Goal: Find specific page/section: Find specific page/section

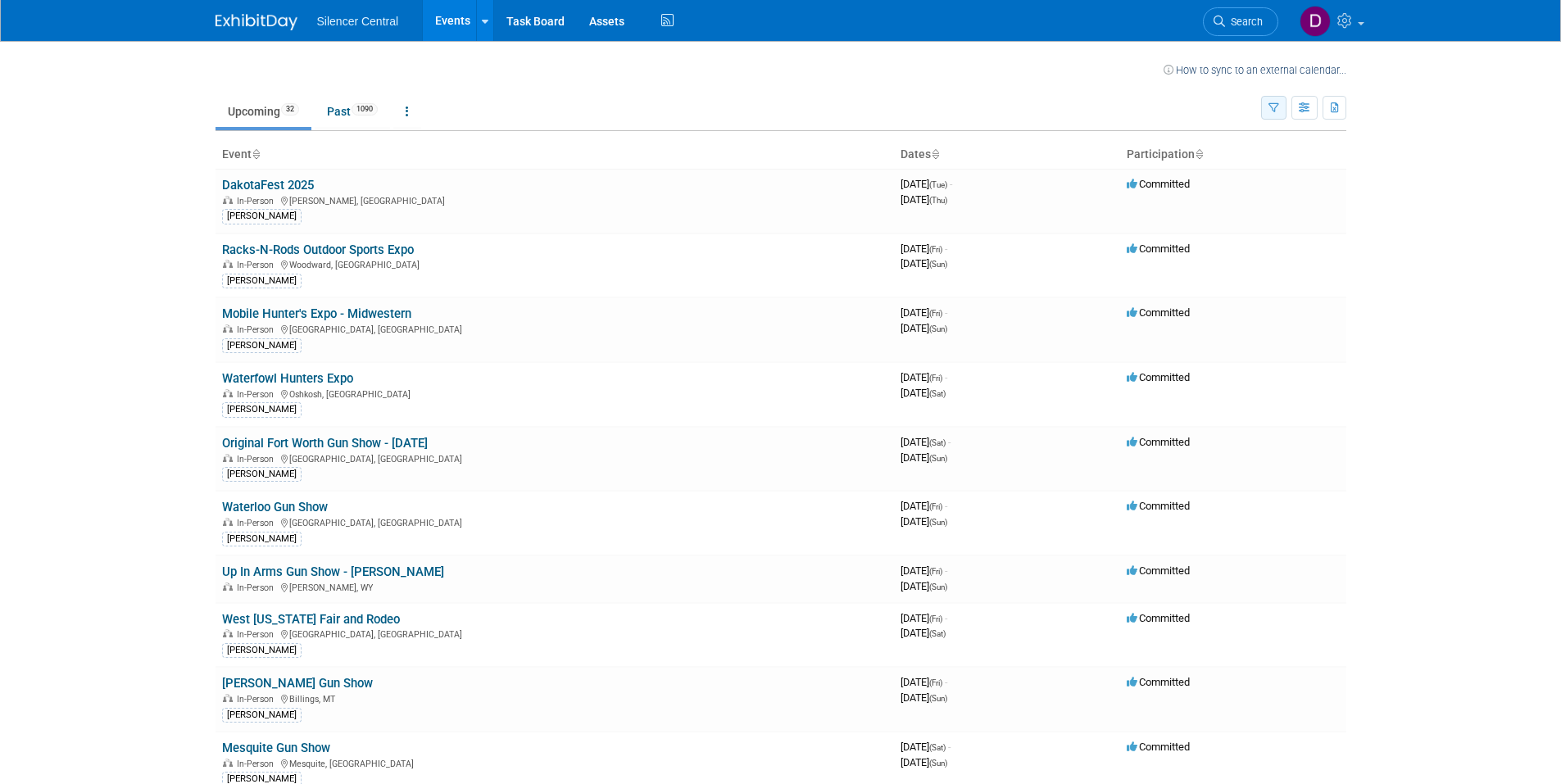
click at [1276, 114] on button "button" at bounding box center [1274, 107] width 25 height 23
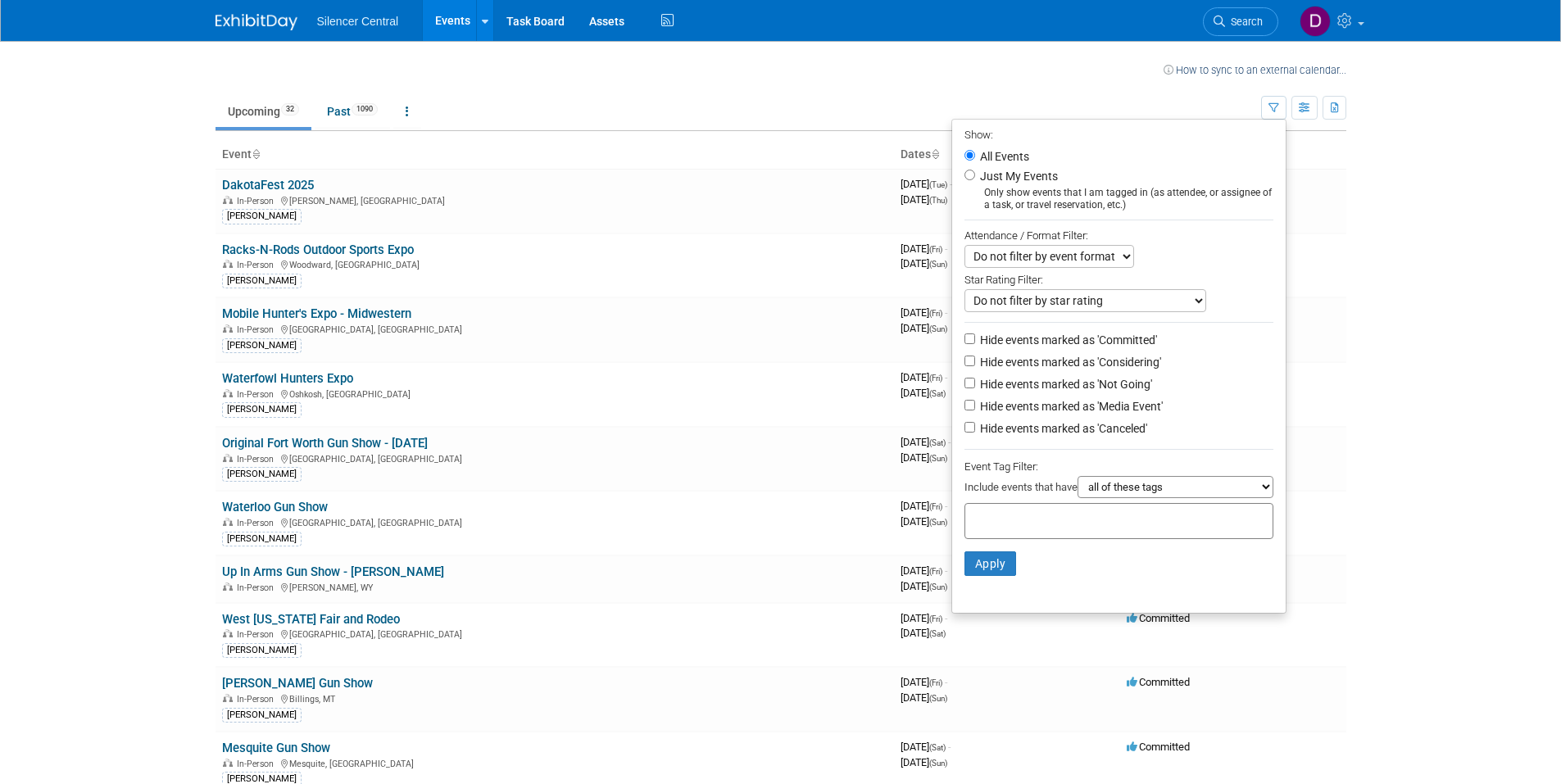
click at [1028, 180] on label "Just My Events" at bounding box center [1017, 176] width 81 height 16
click at [975, 180] on input "Just My Events" at bounding box center [970, 175] width 11 height 11
radio input "true"
click at [1342, 269] on td "Committed" at bounding box center [1232, 266] width 226 height 65
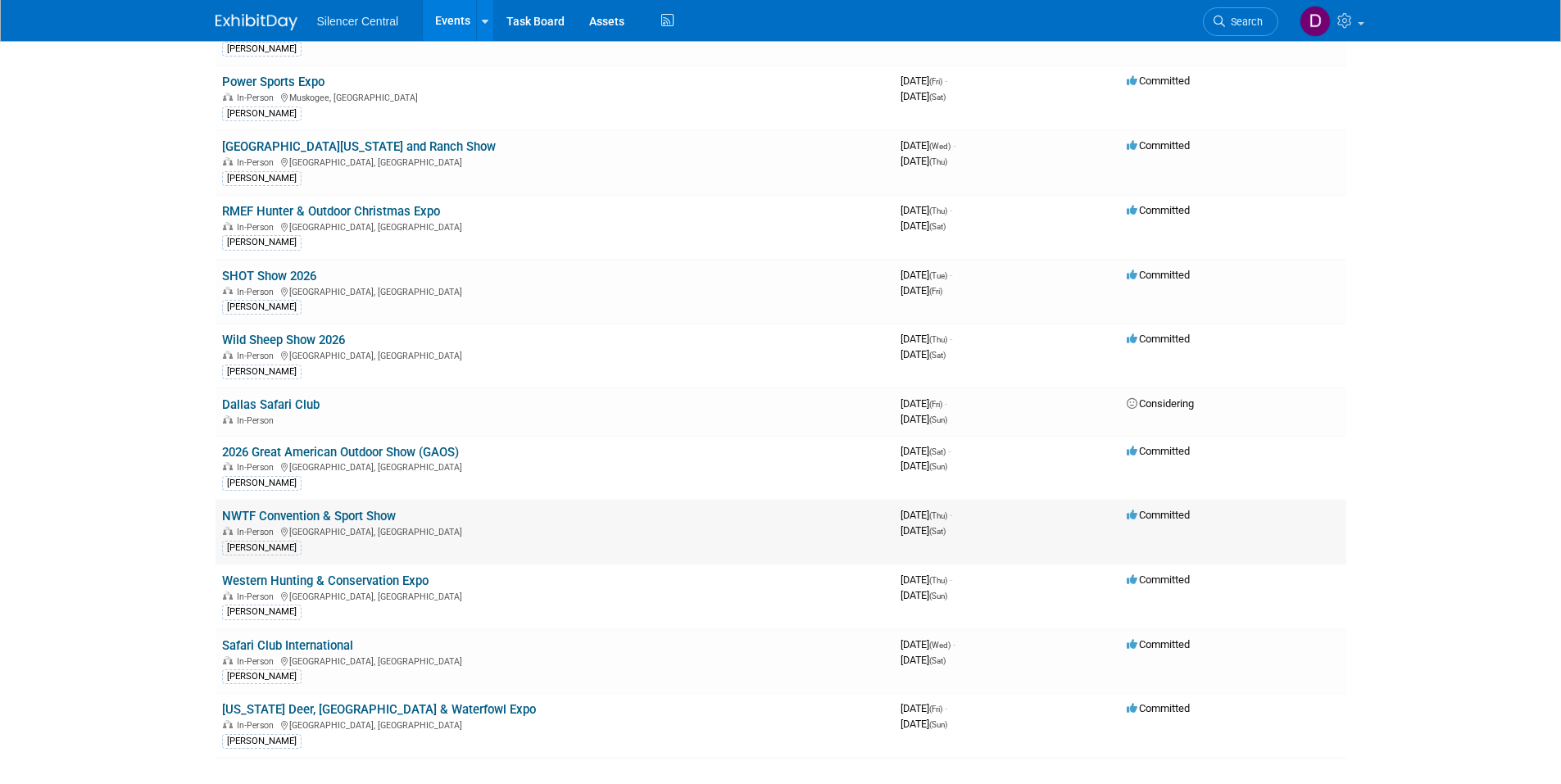
scroll to position [1365, 0]
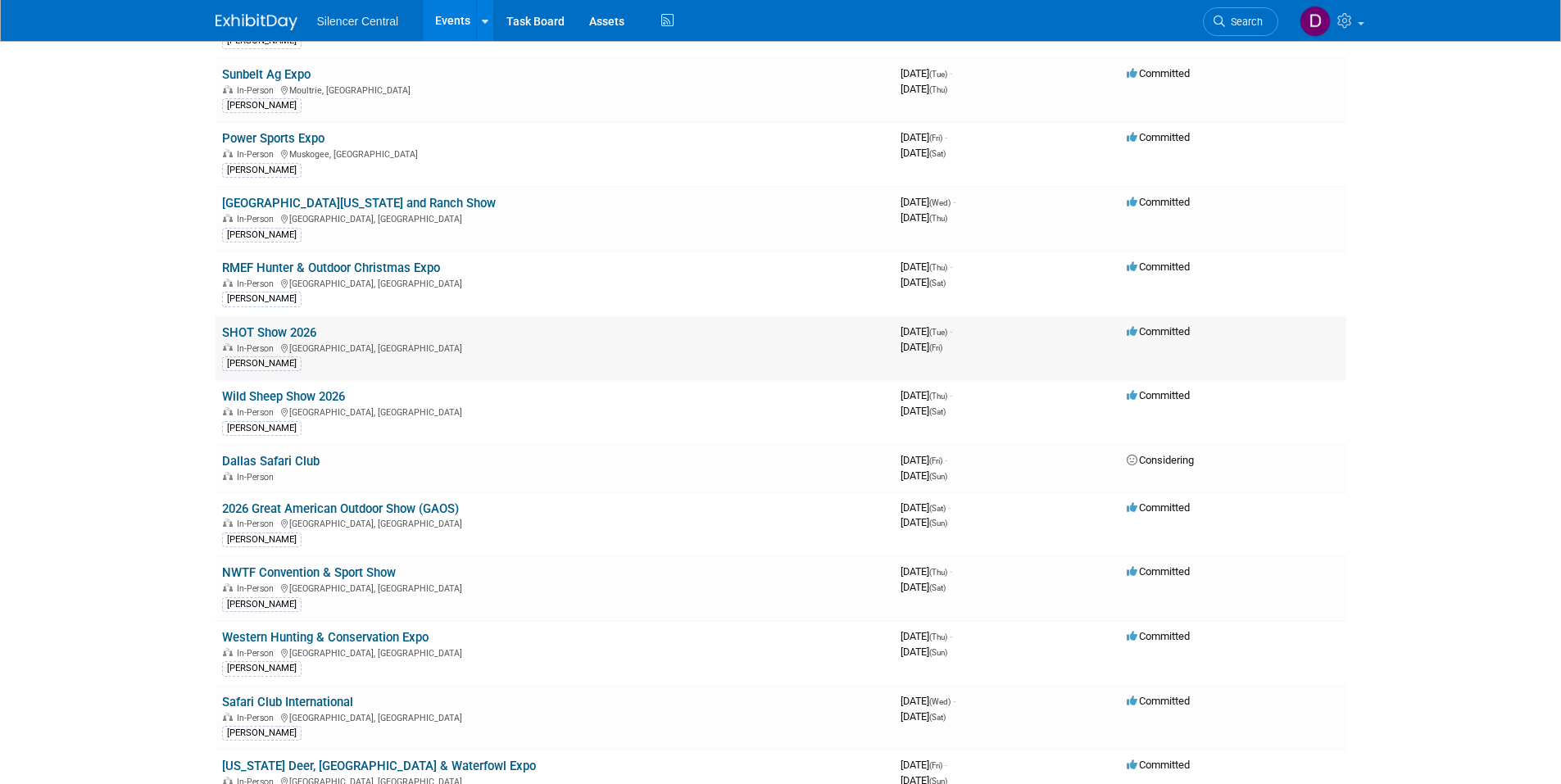
click at [260, 338] on link "SHOT Show 2026" at bounding box center [269, 332] width 95 height 14
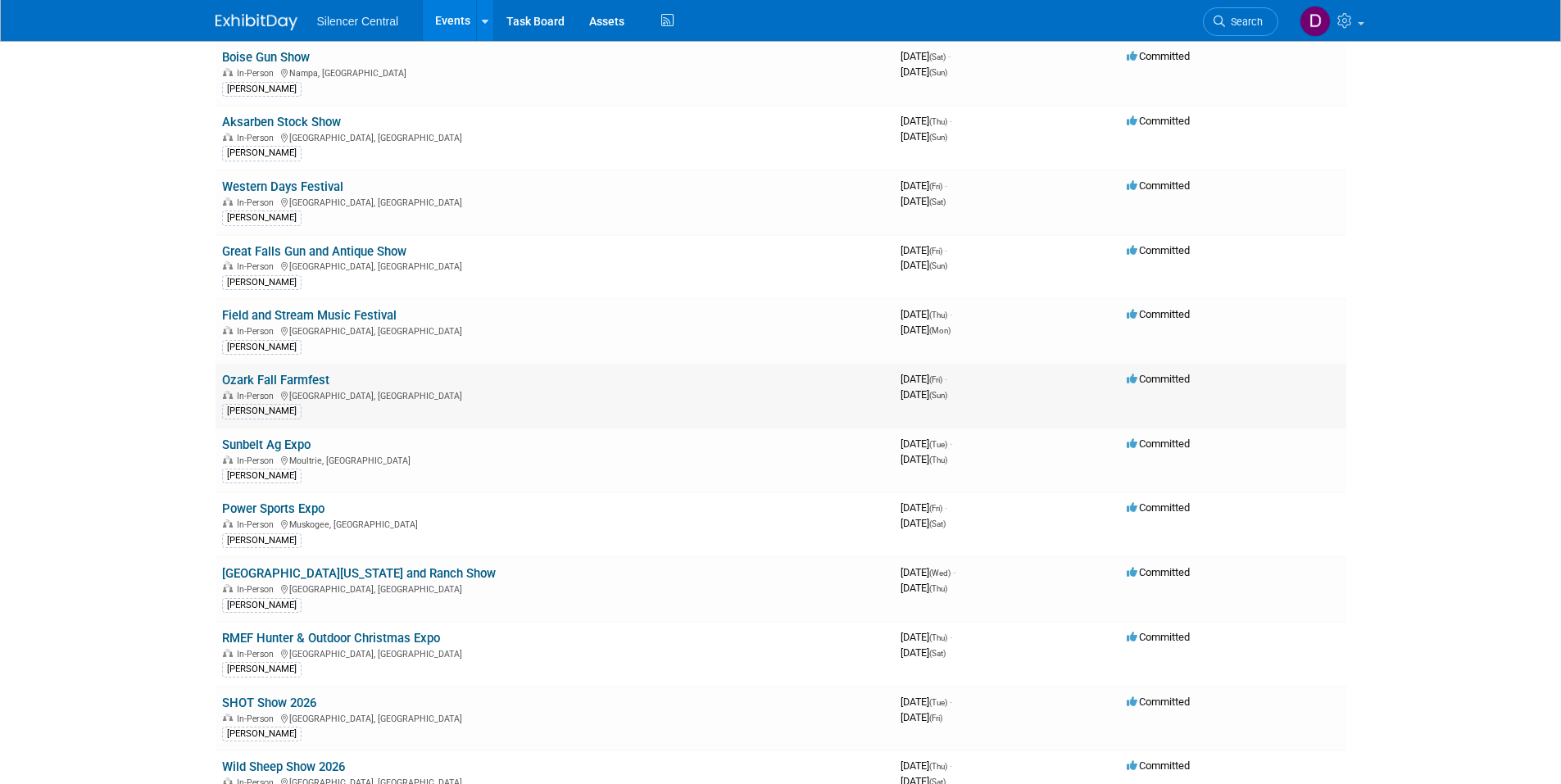
scroll to position [956, 0]
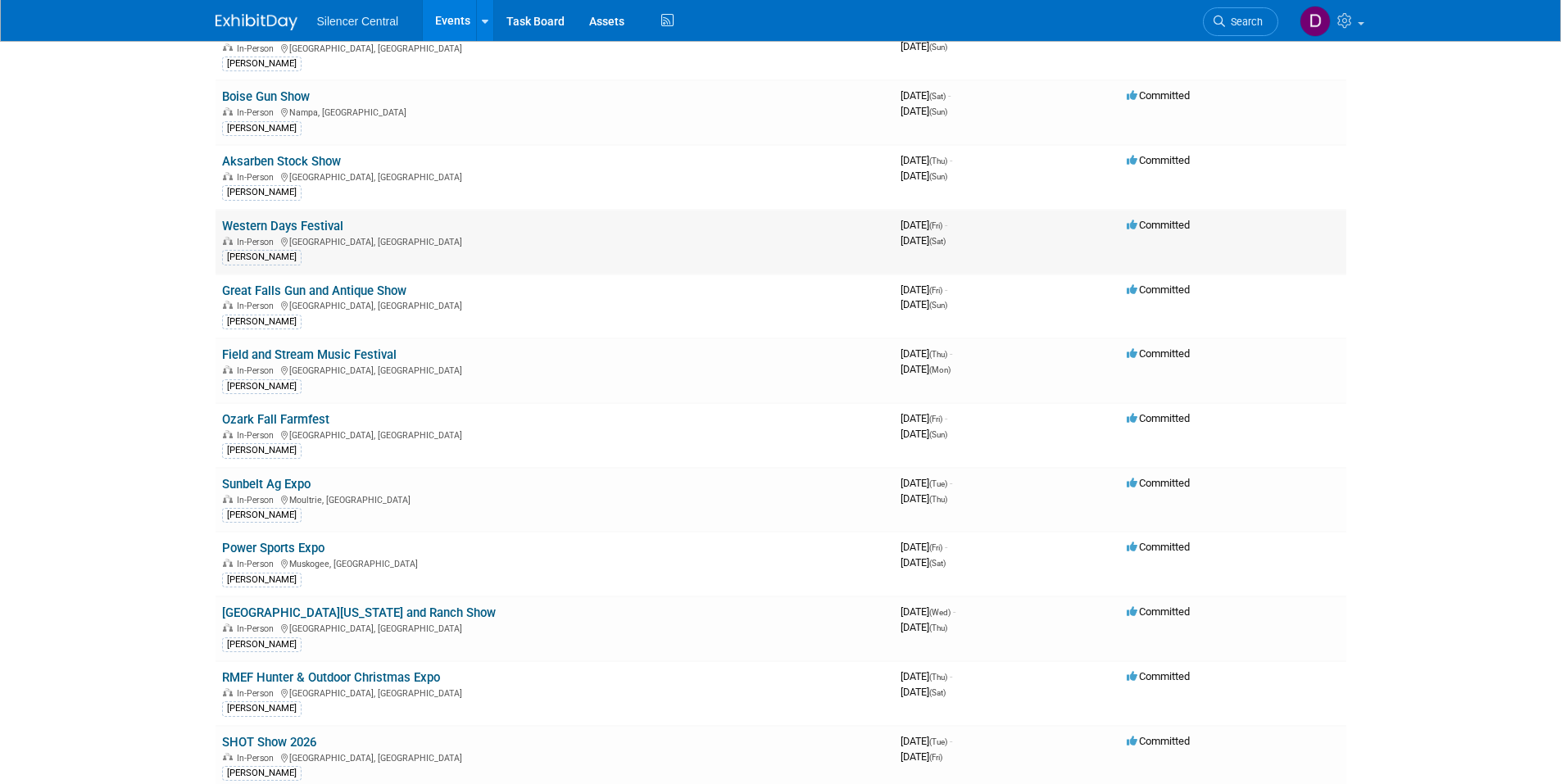
click at [305, 221] on link "Western Days Festival" at bounding box center [283, 226] width 122 height 14
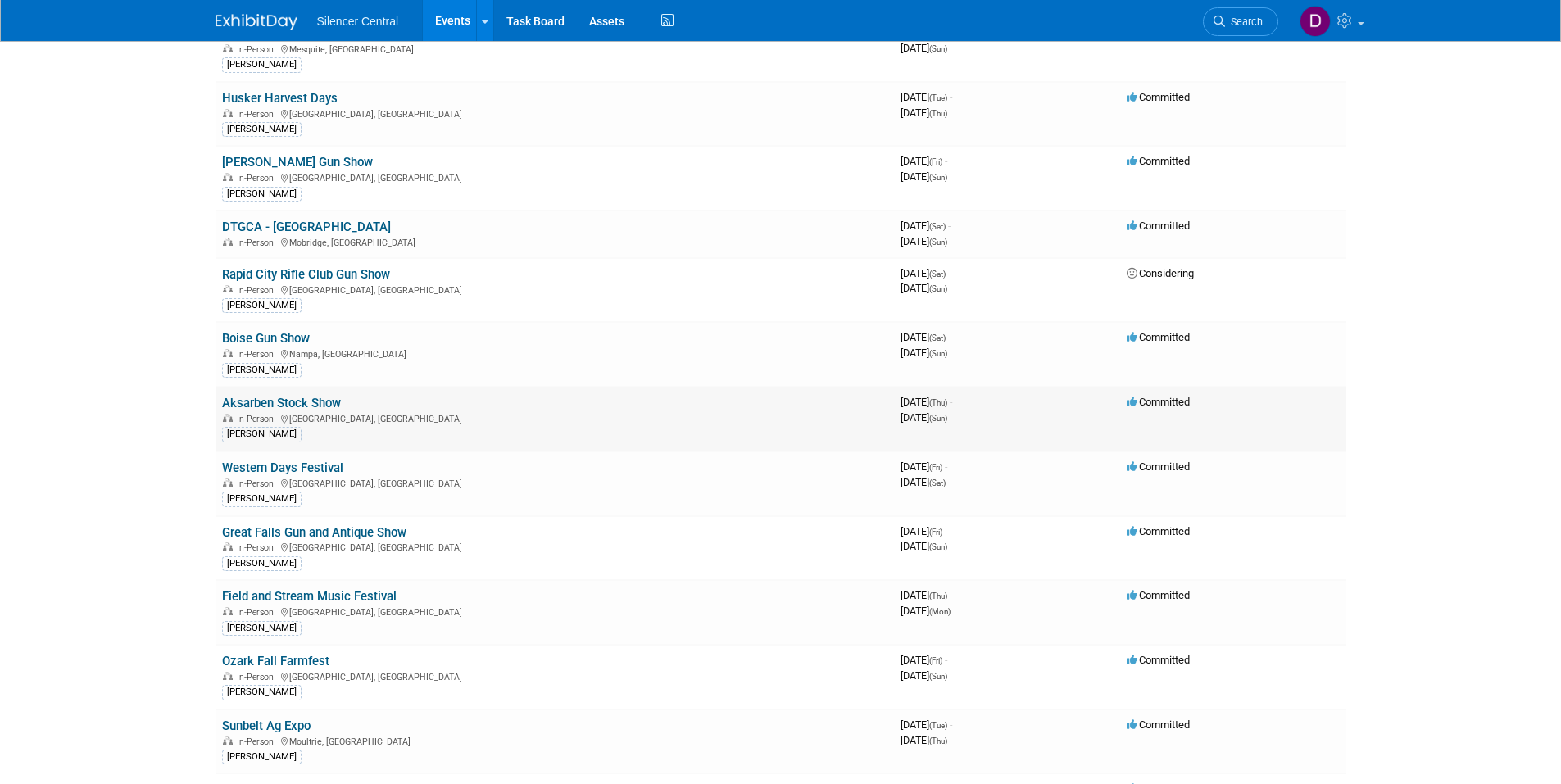
scroll to position [682, 0]
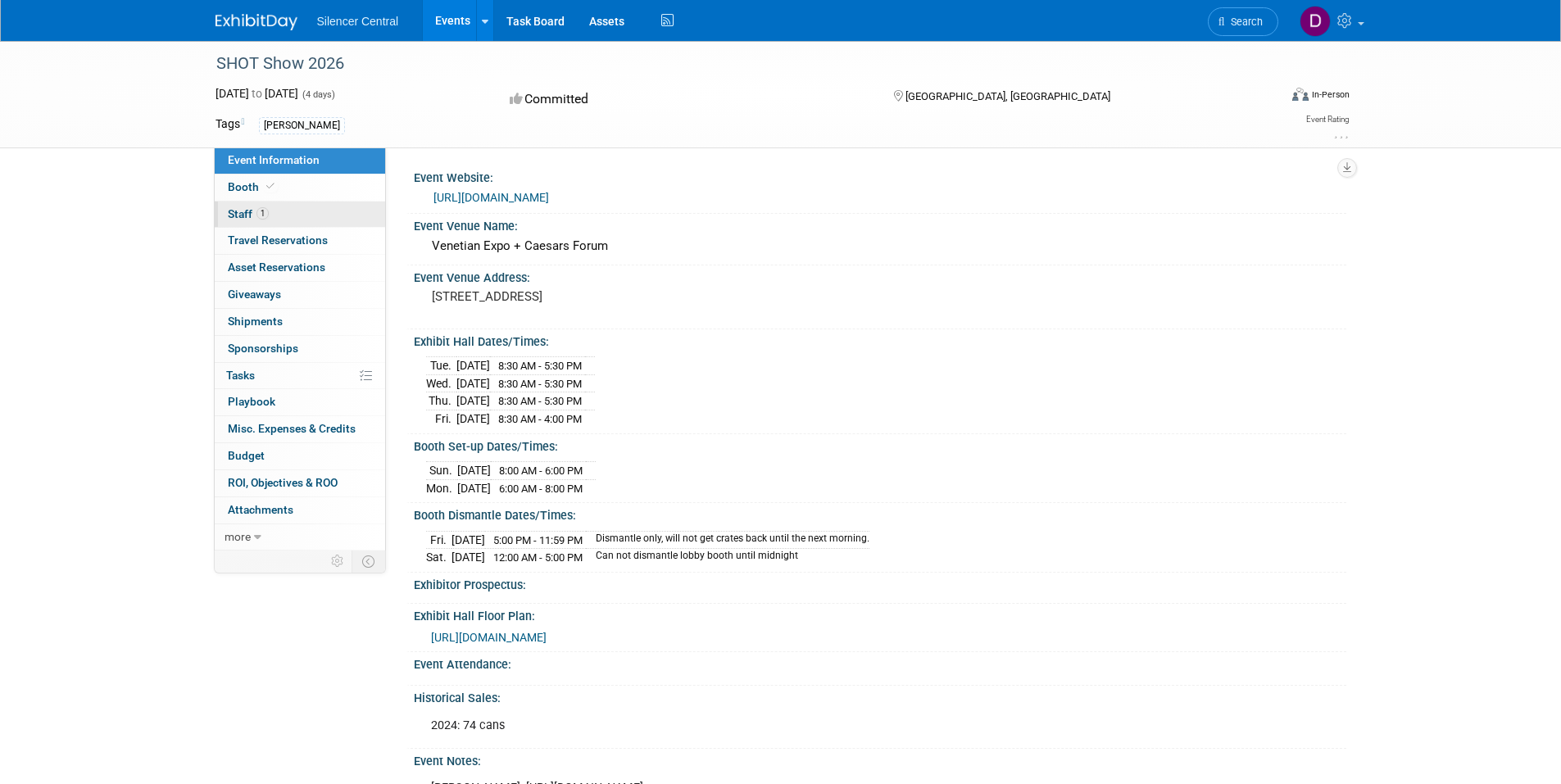
click at [274, 211] on link "1 Staff 1" at bounding box center [299, 214] width 170 height 26
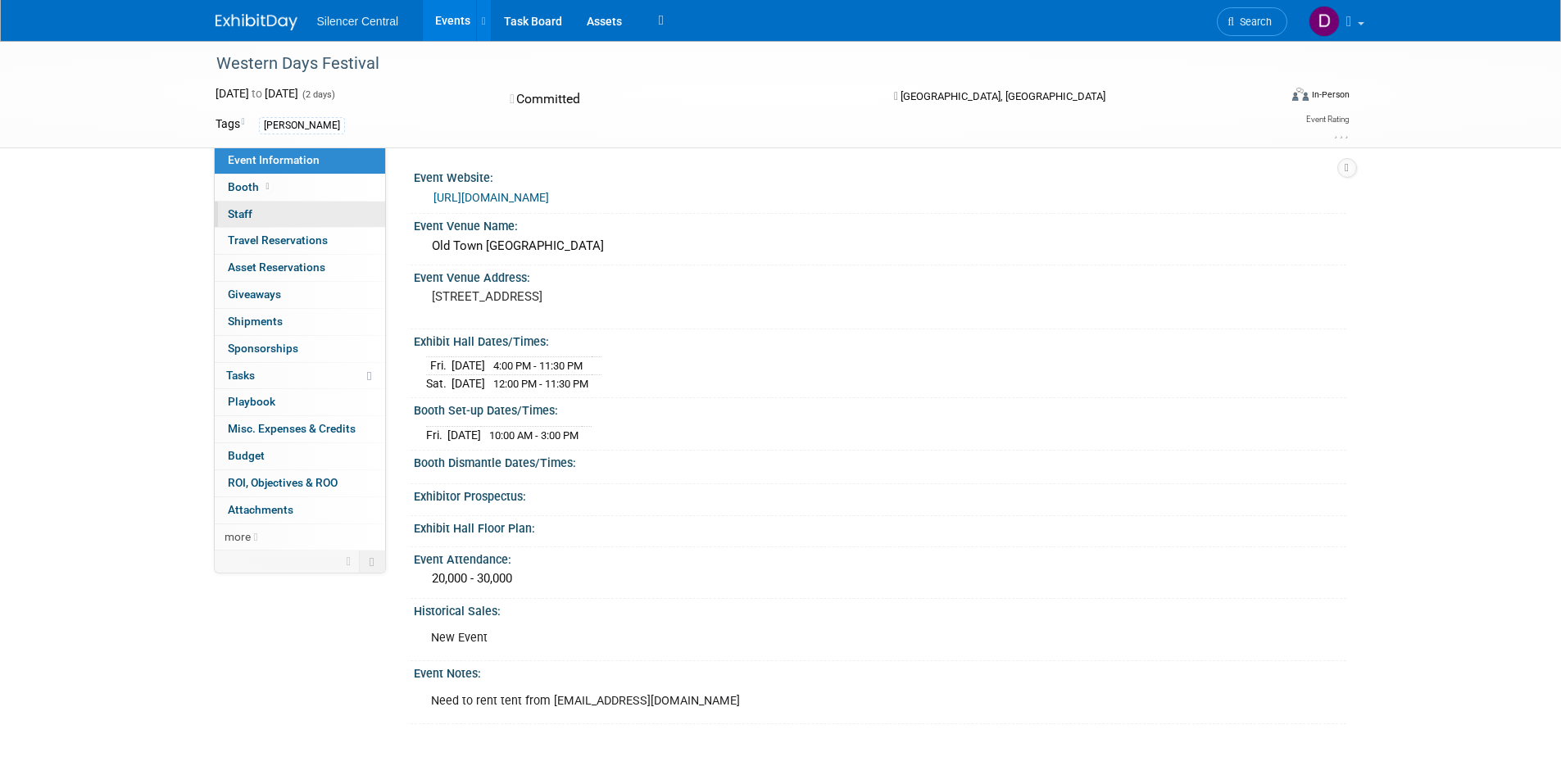
click at [251, 216] on span "Staff 0" at bounding box center [239, 213] width 24 height 14
